Goal: Task Accomplishment & Management: Use online tool/utility

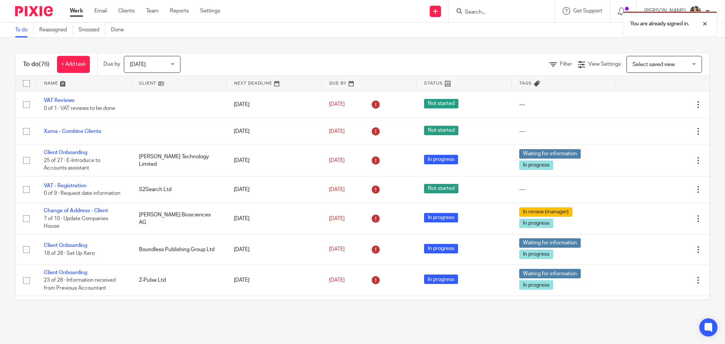
click at [63, 86] on link at bounding box center [84, 83] width 95 height 15
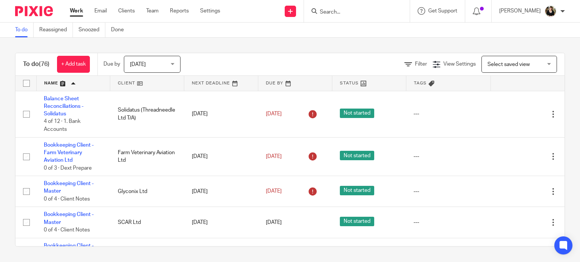
click at [346, 17] on div at bounding box center [357, 11] width 106 height 22
click at [347, 12] on input "Search" at bounding box center [353, 12] width 68 height 7
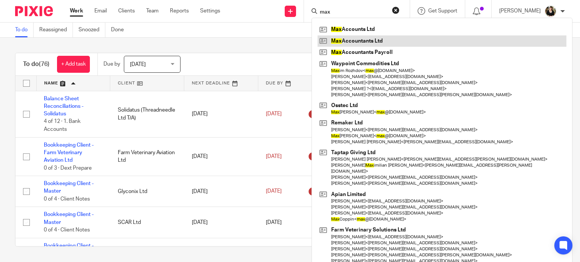
type input "max"
click at [351, 42] on link at bounding box center [442, 40] width 249 height 11
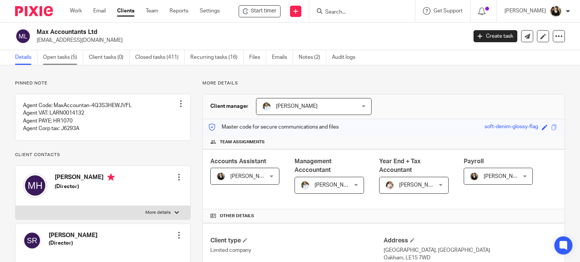
click at [45, 59] on link "Open tasks (5)" at bounding box center [63, 57] width 40 height 15
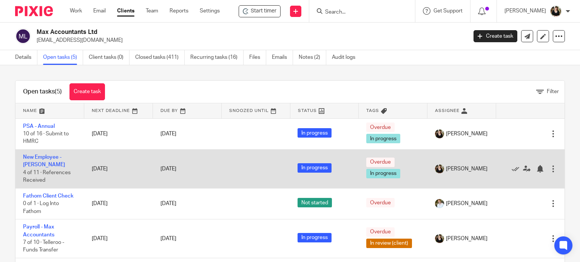
scroll to position [24, 0]
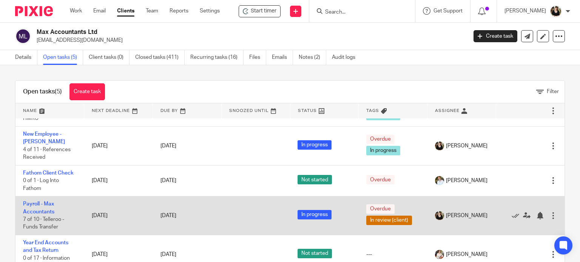
click at [37, 207] on td "Payroll - Max Accountants 7 of 10 · Telleroo - Funds Transfer" at bounding box center [49, 216] width 69 height 39
click at [39, 203] on link "Payroll - Max Accountants" at bounding box center [38, 208] width 31 height 13
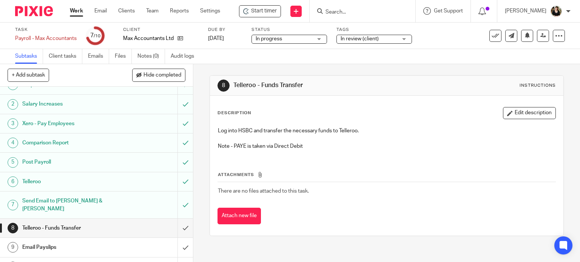
scroll to position [17, 0]
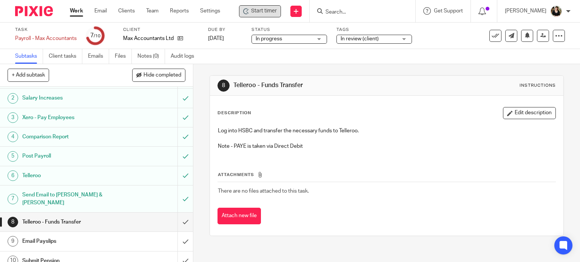
click at [261, 9] on span "Start timer" at bounding box center [264, 11] width 26 height 8
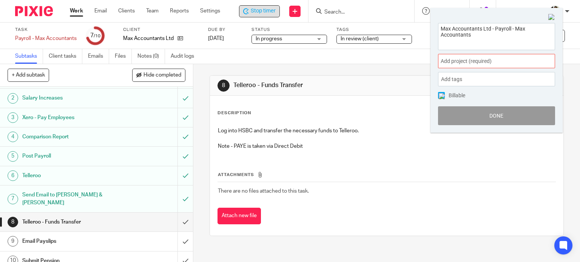
click at [469, 63] on span "Add project (required) :" at bounding box center [488, 61] width 95 height 8
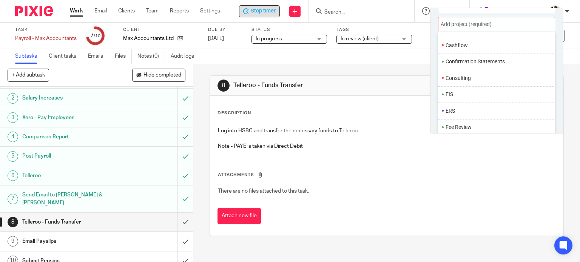
scroll to position [227, 0]
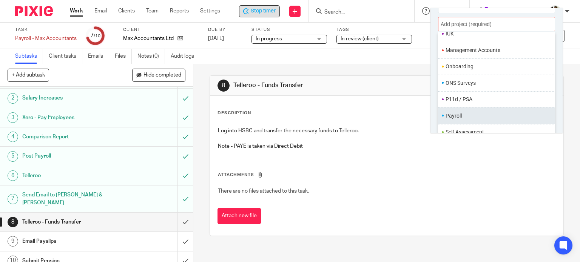
click at [466, 119] on li "Payroll" at bounding box center [495, 116] width 99 height 8
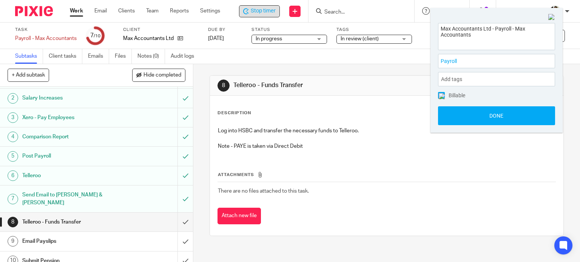
scroll to position [0, 0]
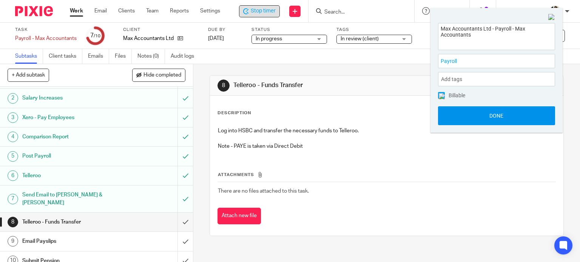
click at [498, 117] on button "Done" at bounding box center [496, 115] width 117 height 19
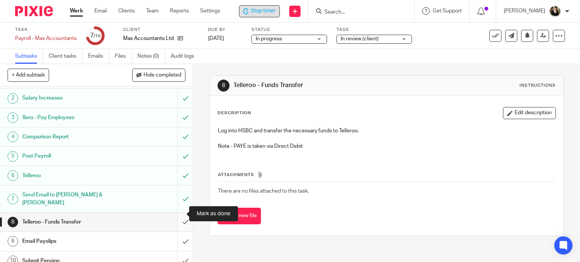
click at [178, 213] on input "submit" at bounding box center [96, 222] width 193 height 19
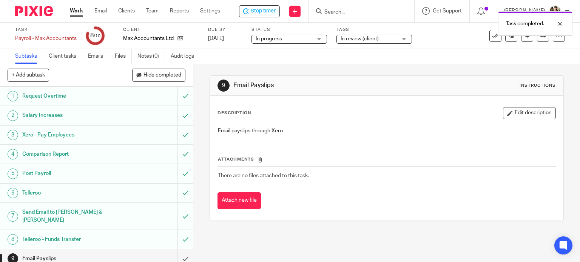
scroll to position [17, 0]
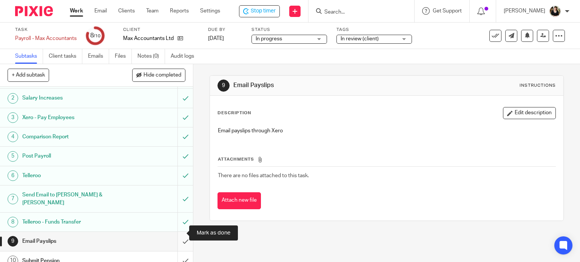
click at [176, 232] on input "submit" at bounding box center [96, 241] width 193 height 19
